Goal: Register for event/course

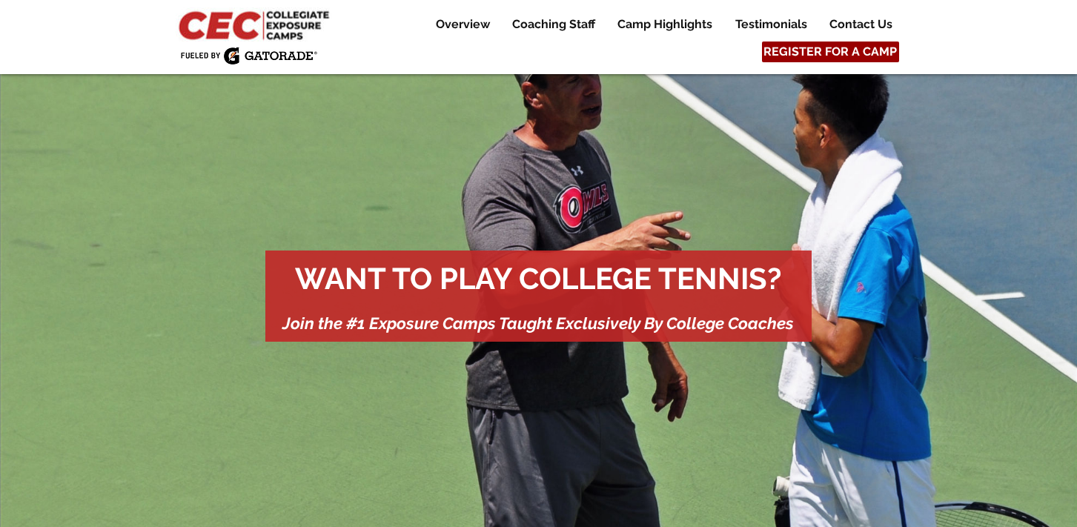
click at [796, 57] on span "REGISTER FOR A CAMP" at bounding box center [830, 52] width 133 height 16
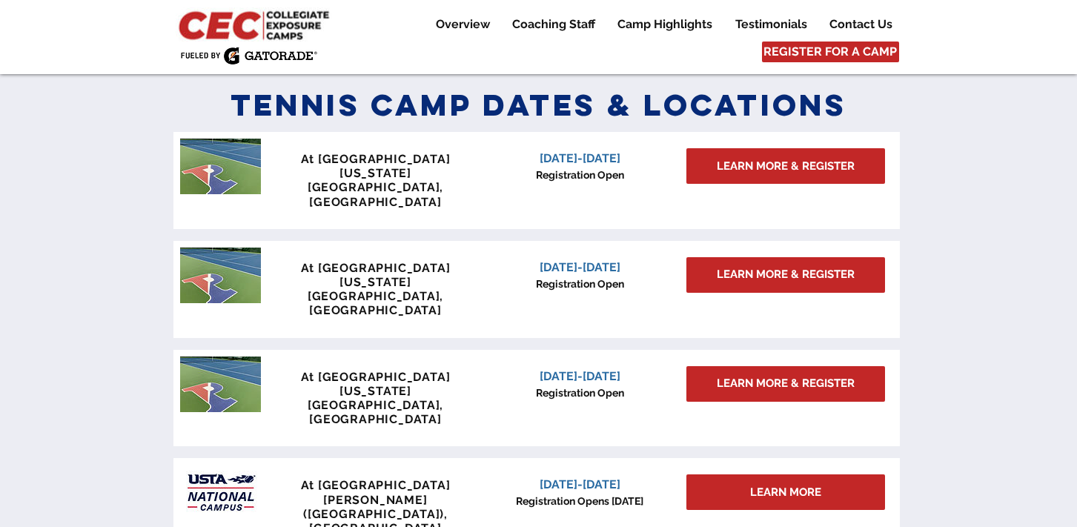
scroll to position [1261, 0]
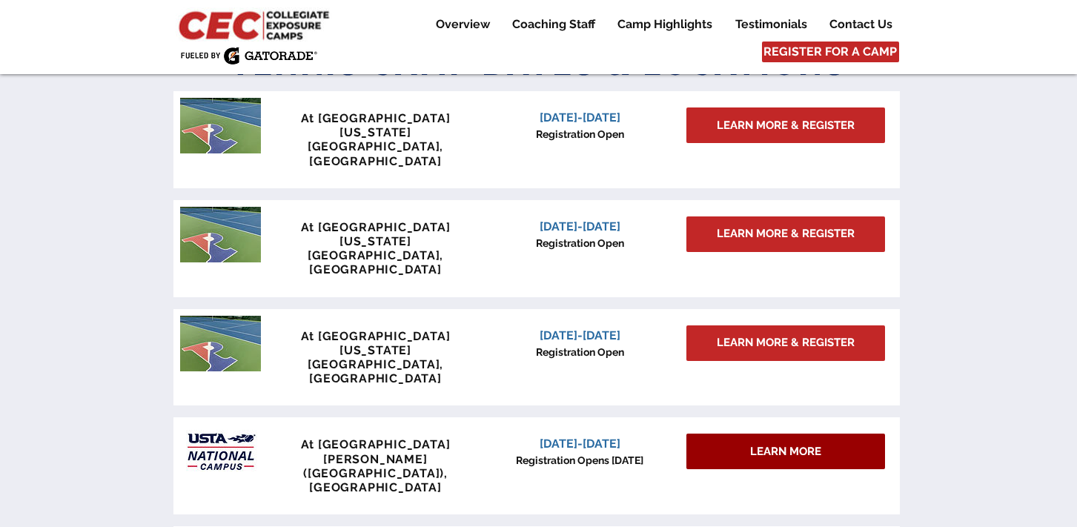
click at [734, 434] on div "LEARN MORE" at bounding box center [786, 452] width 199 height 36
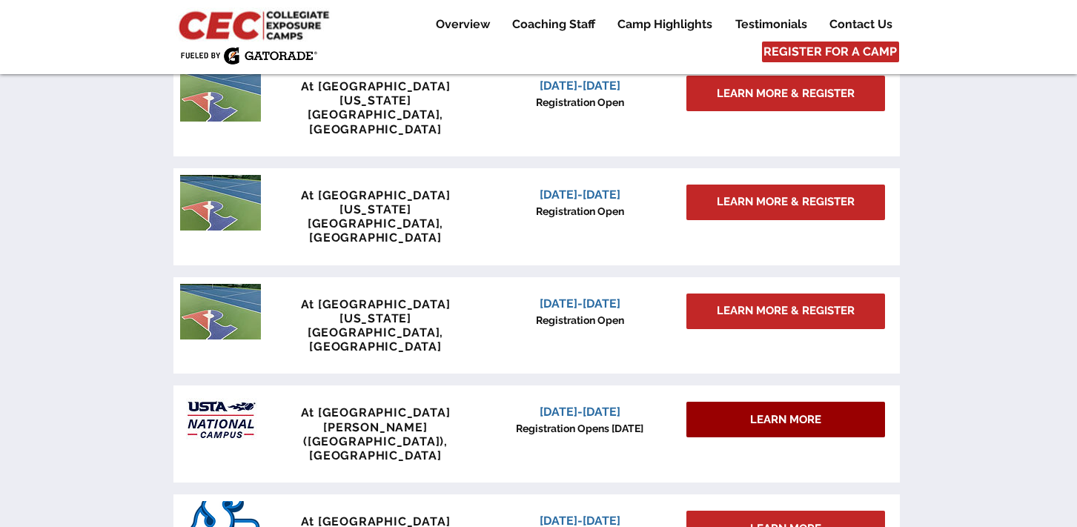
scroll to position [1333, 0]
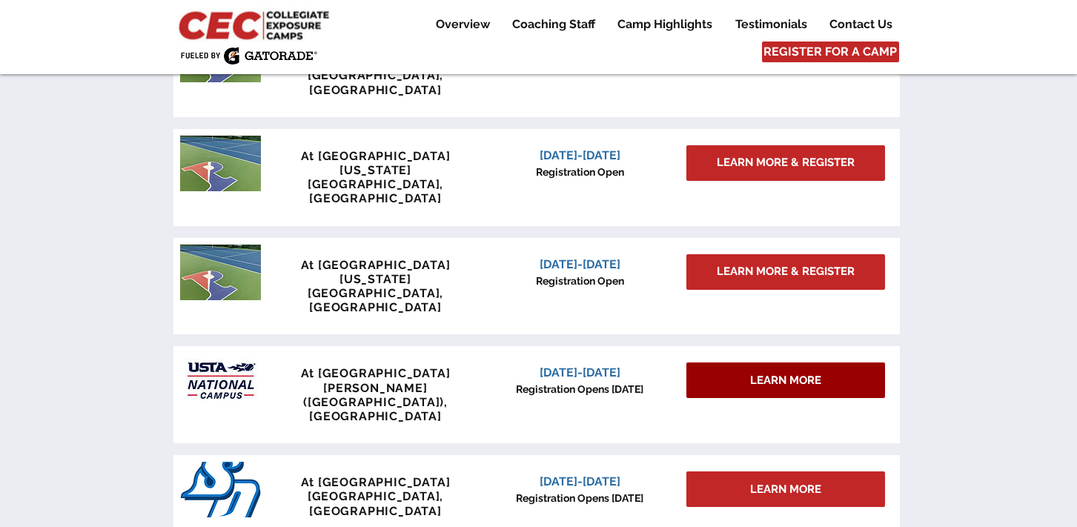
click at [746, 363] on div "LEARN MORE" at bounding box center [786, 381] width 199 height 36
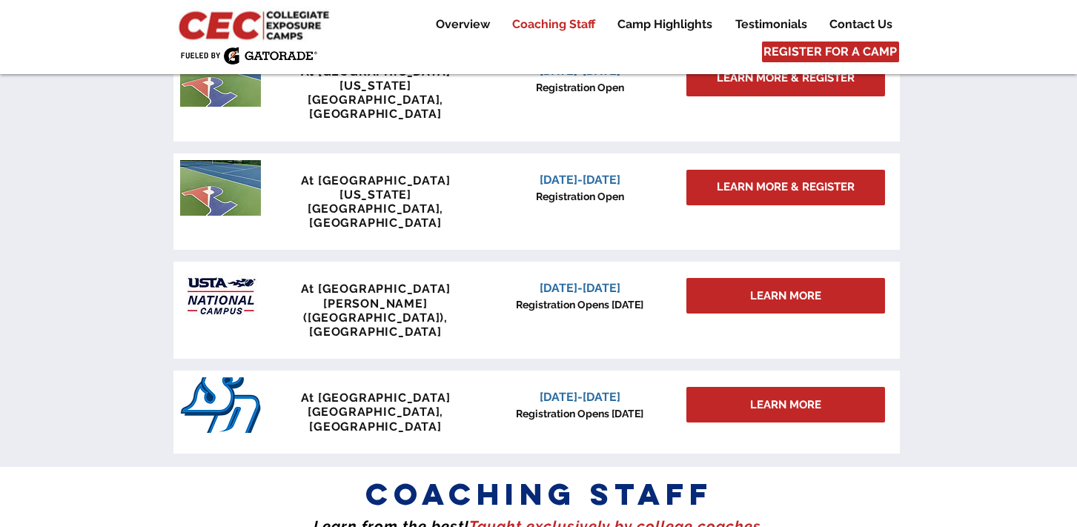
scroll to position [1391, 0]
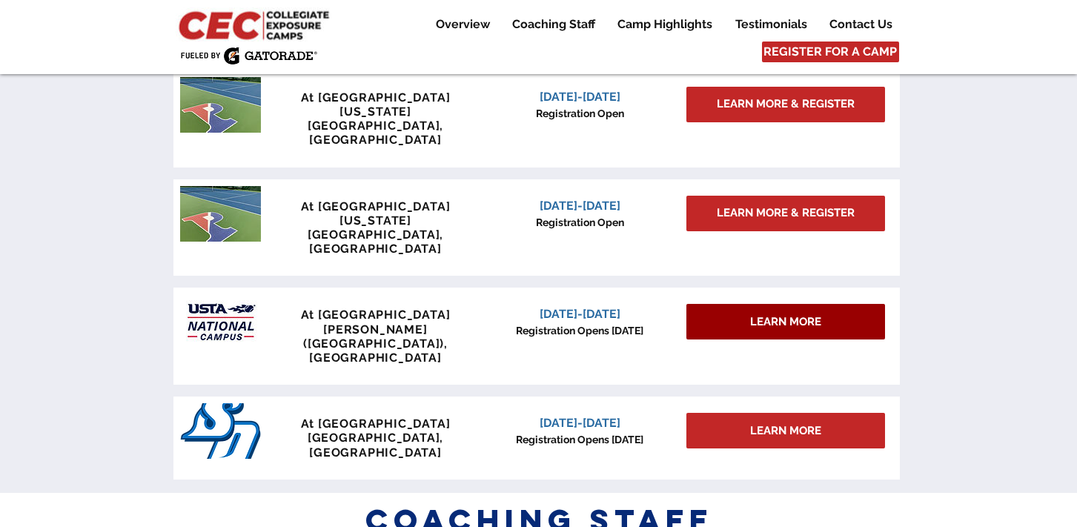
click at [762, 314] on span "LEARN MORE" at bounding box center [785, 322] width 71 height 16
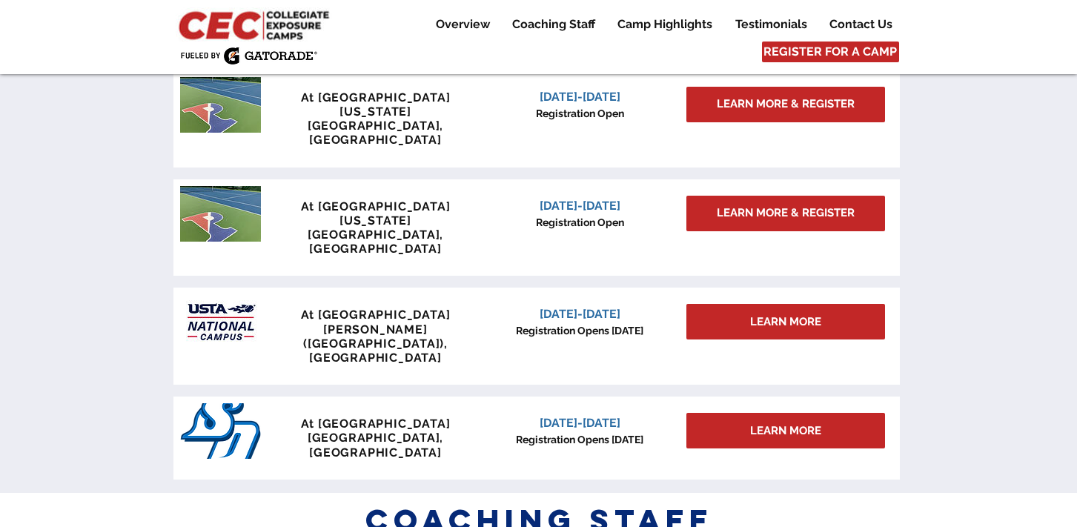
click at [587, 307] on span "[DATE]-[DATE]" at bounding box center [580, 314] width 81 height 14
click at [396, 323] on span "[PERSON_NAME] ([GEOGRAPHIC_DATA]), [GEOGRAPHIC_DATA]" at bounding box center [375, 344] width 145 height 42
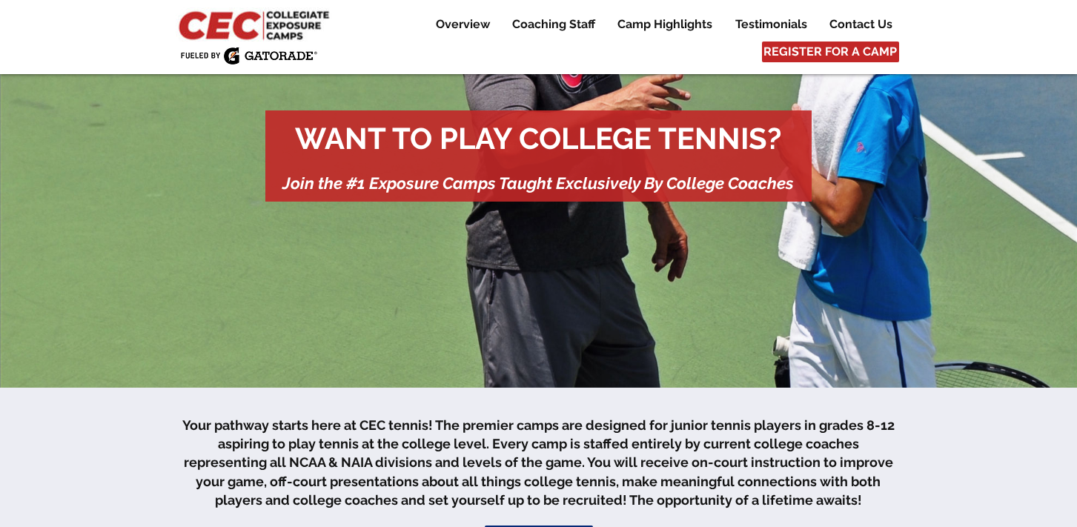
scroll to position [0, 0]
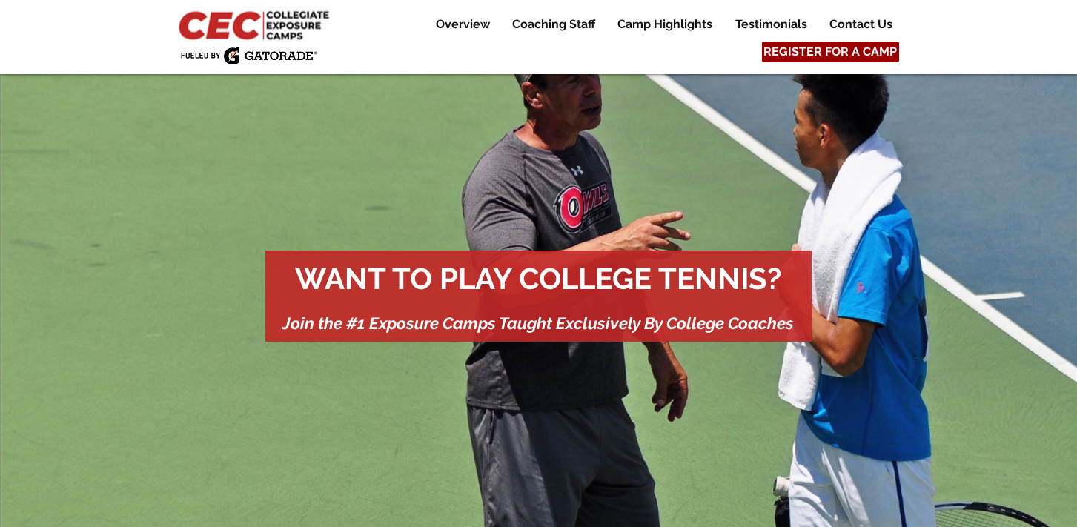
click at [798, 53] on span "REGISTER FOR A CAMP" at bounding box center [830, 52] width 133 height 16
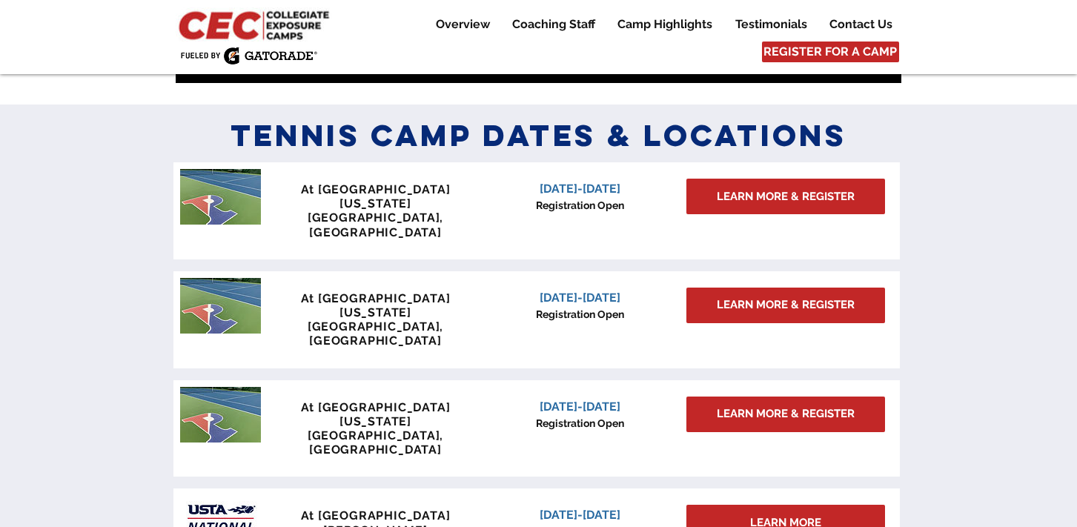
scroll to position [1221, 0]
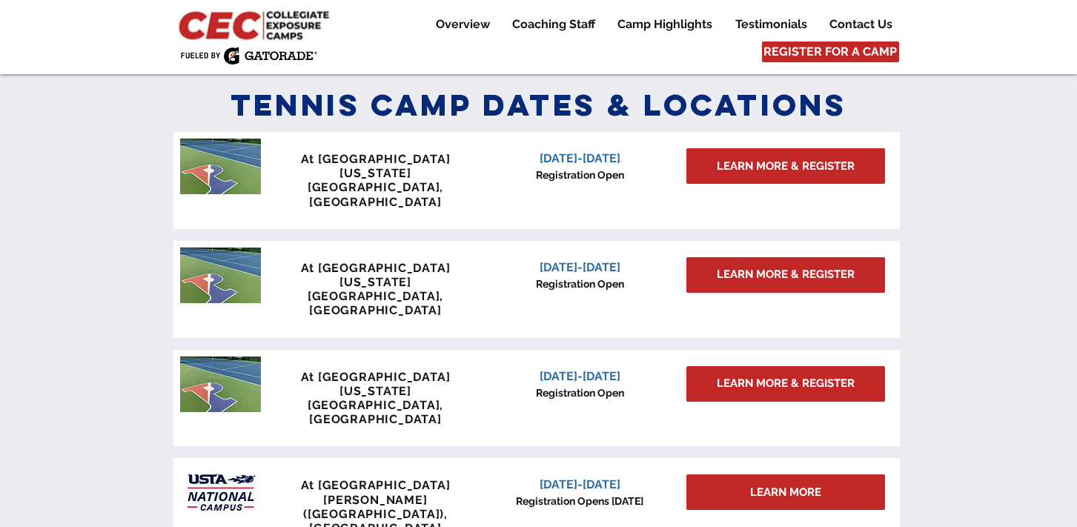
click at [584, 478] on span "[DATE]-[DATE]" at bounding box center [580, 485] width 81 height 14
click at [375, 458] on div "main content" at bounding box center [537, 506] width 727 height 97
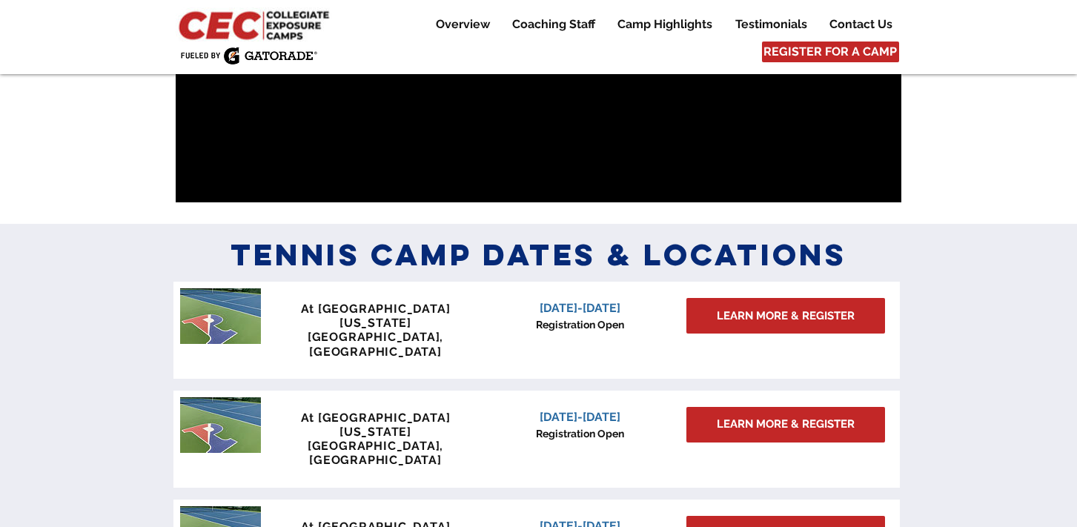
scroll to position [1385, 0]
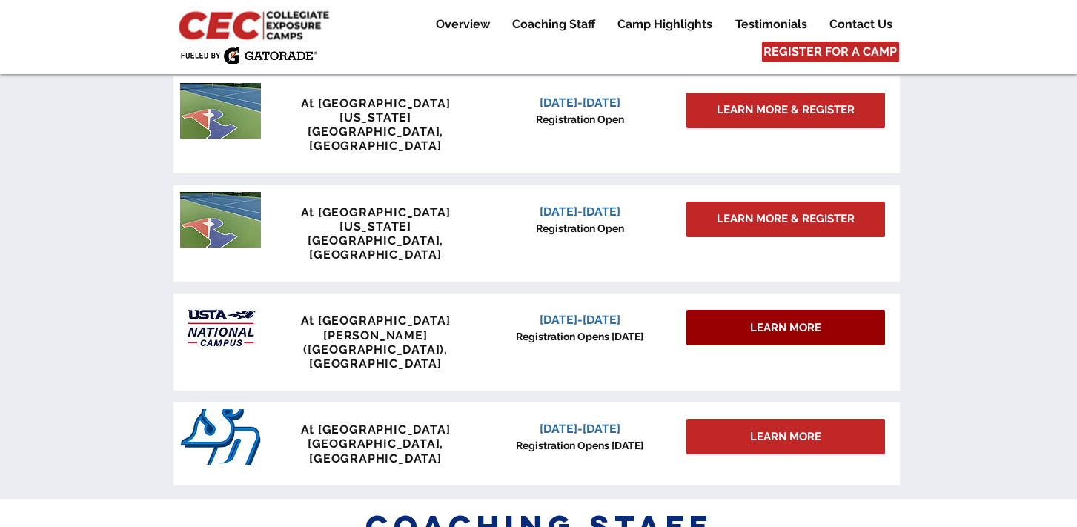
click at [745, 310] on div "LEARN MORE" at bounding box center [786, 328] width 199 height 36
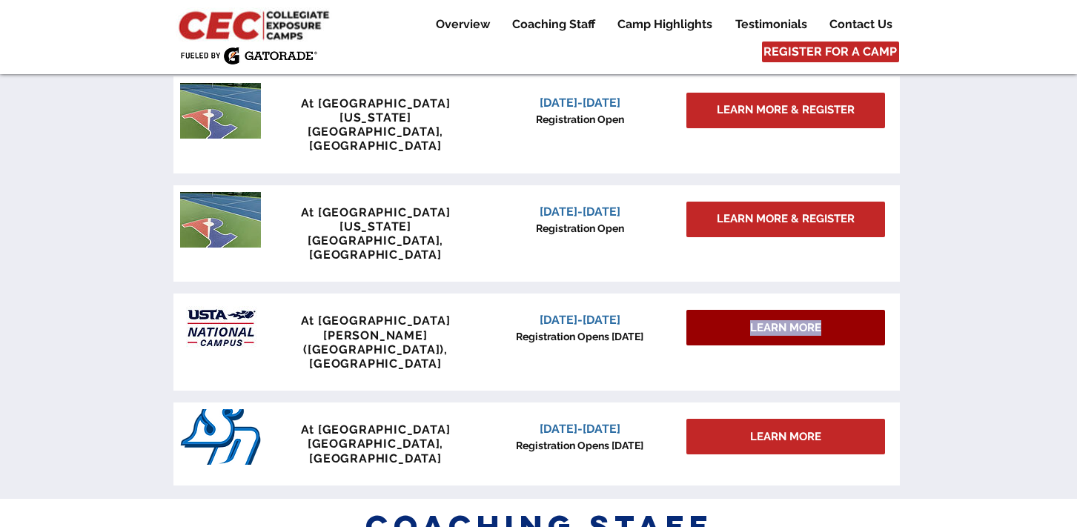
click at [745, 310] on div "LEARN MORE" at bounding box center [786, 328] width 199 height 36
click at [741, 310] on div "LEARN MORE" at bounding box center [786, 328] width 199 height 36
click at [721, 310] on div "LEARN MORE" at bounding box center [786, 328] width 199 height 36
click at [718, 310] on div "LEARN MORE" at bounding box center [786, 328] width 199 height 36
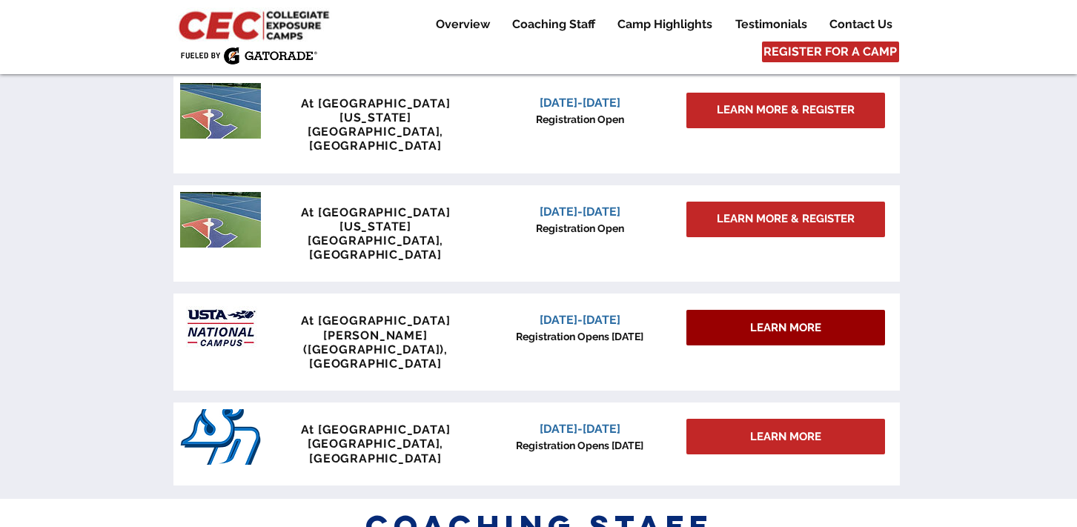
click at [718, 310] on div "LEARN MORE" at bounding box center [786, 328] width 199 height 36
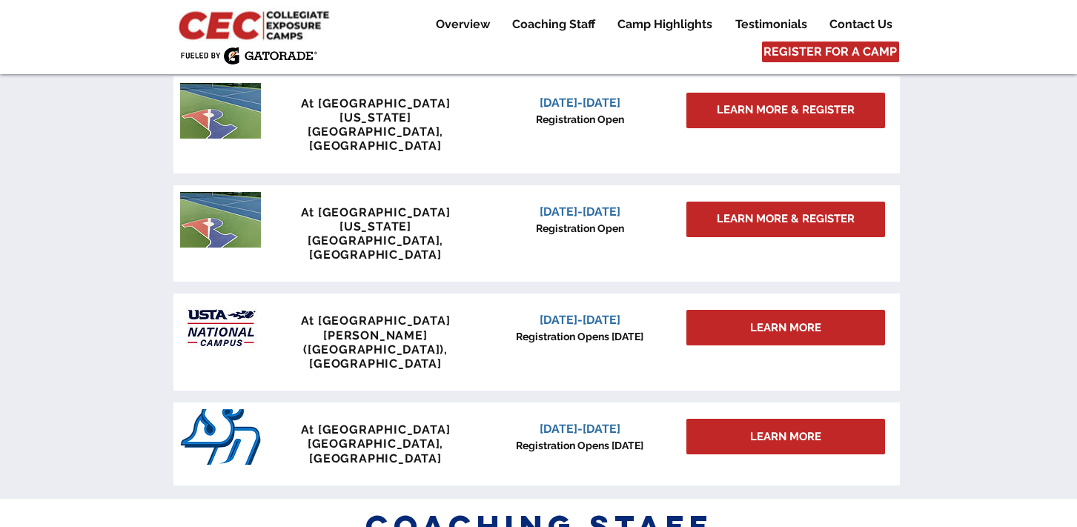
click at [602, 313] on span "[DATE]-[DATE]" at bounding box center [580, 320] width 81 height 14
click at [400, 329] on span "[PERSON_NAME] ([GEOGRAPHIC_DATA]), [GEOGRAPHIC_DATA]" at bounding box center [375, 350] width 145 height 42
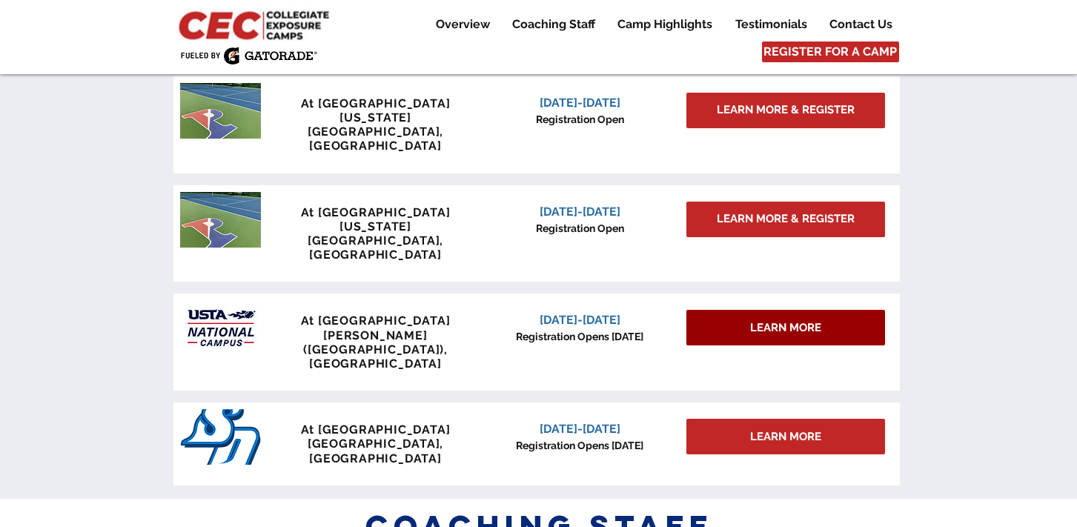
click at [758, 310] on div "LEARN MORE" at bounding box center [786, 328] width 199 height 36
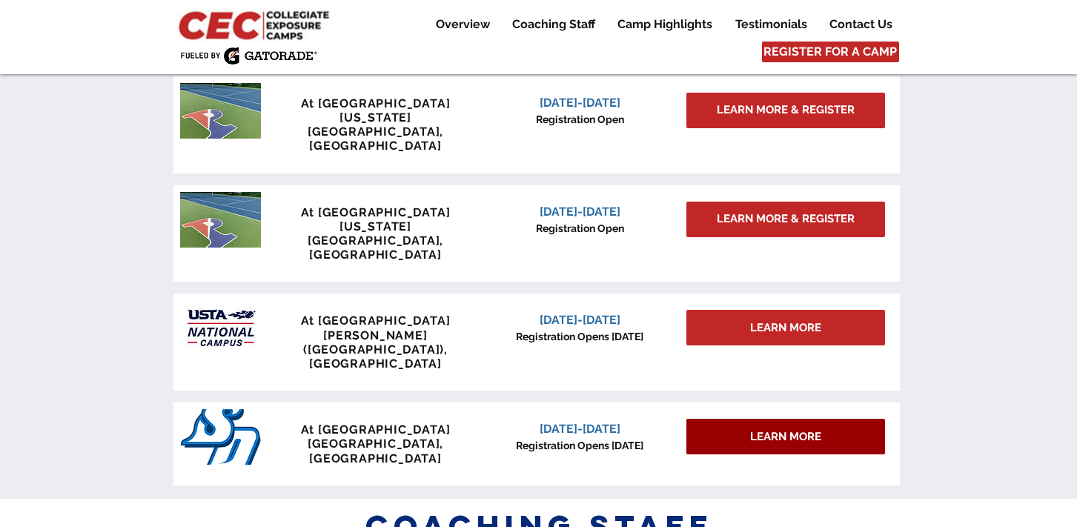
click at [724, 419] on div "LEARN MORE" at bounding box center [786, 437] width 199 height 36
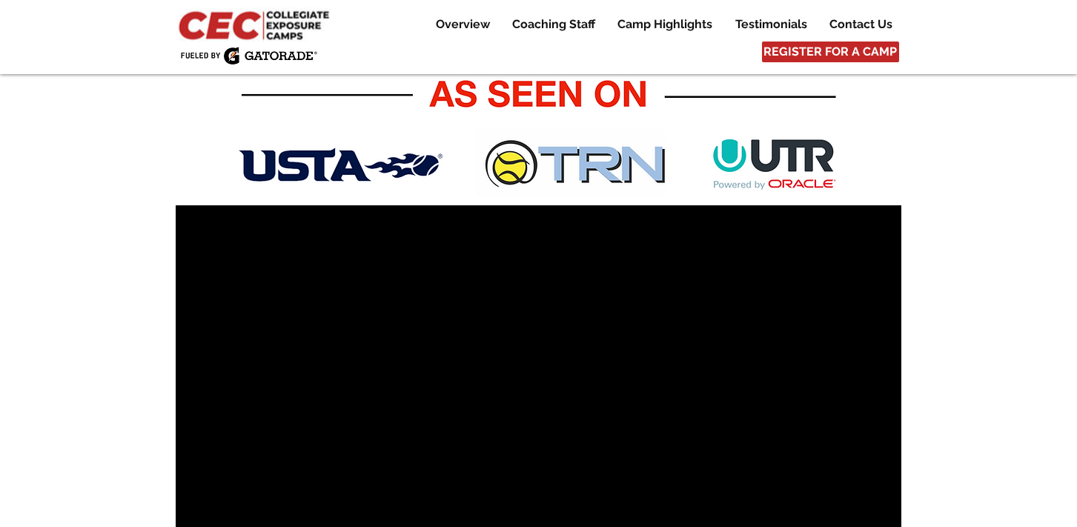
scroll to position [0, 0]
